Goal: Task Accomplishment & Management: Manage account settings

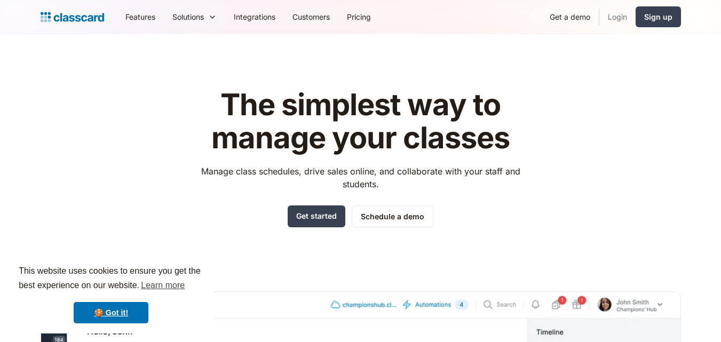
click at [619, 20] on link "Login" at bounding box center [618, 17] width 36 height 24
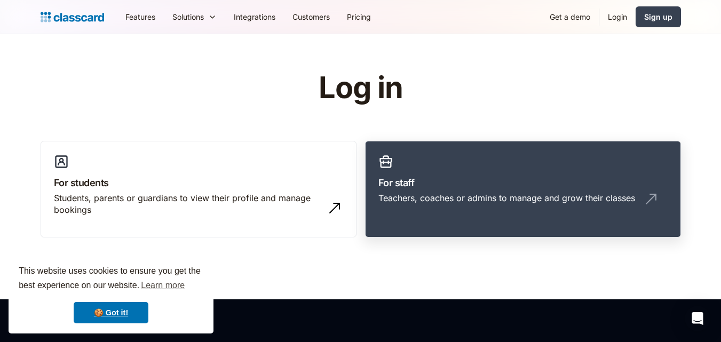
click at [486, 152] on link "For staff Teachers, coaches or admins to manage and grow their classes" at bounding box center [523, 189] width 316 height 97
